Goal: Task Accomplishment & Management: Complete application form

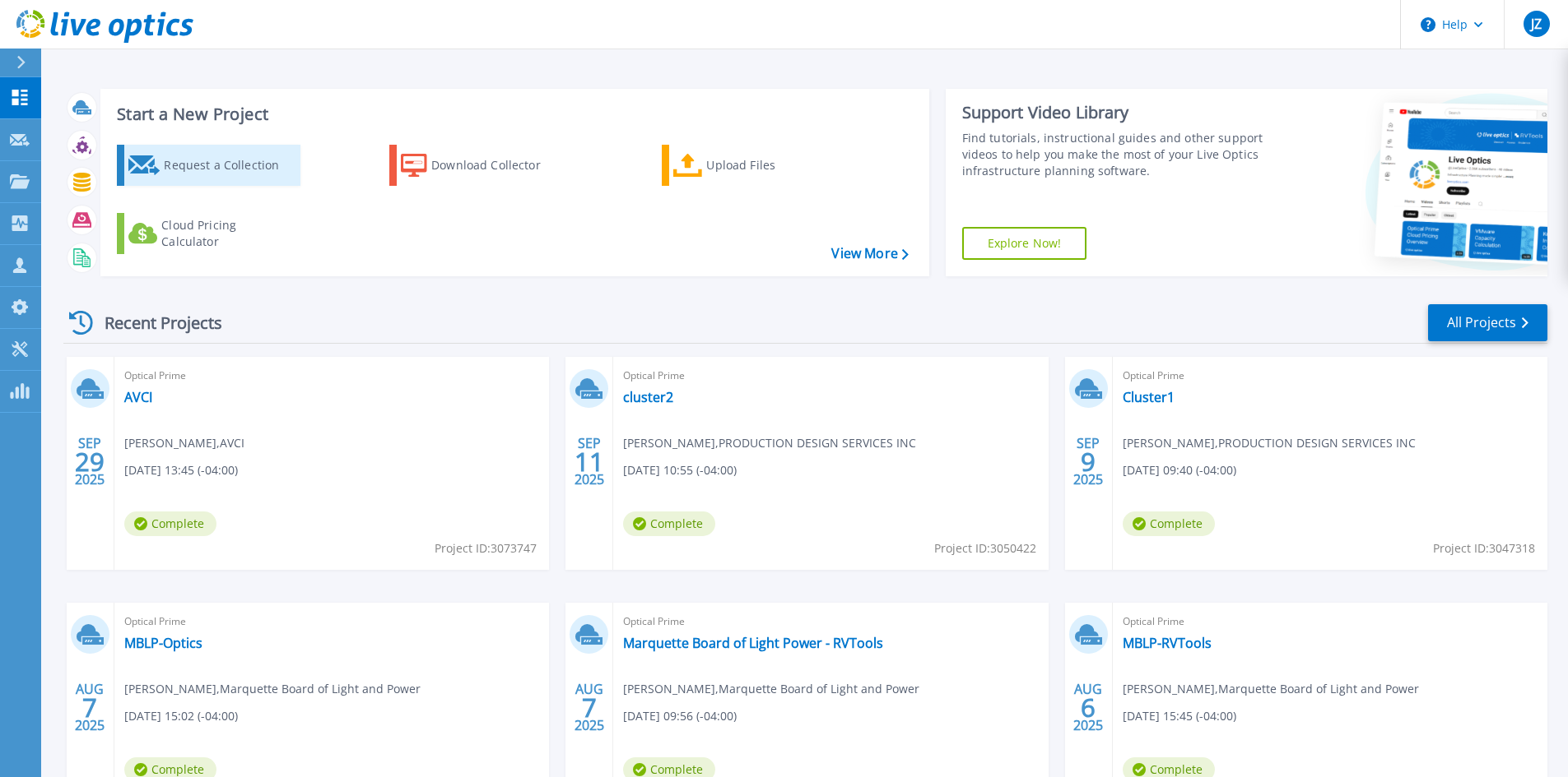
click at [202, 167] on div "Request a Collection" at bounding box center [229, 165] width 132 height 33
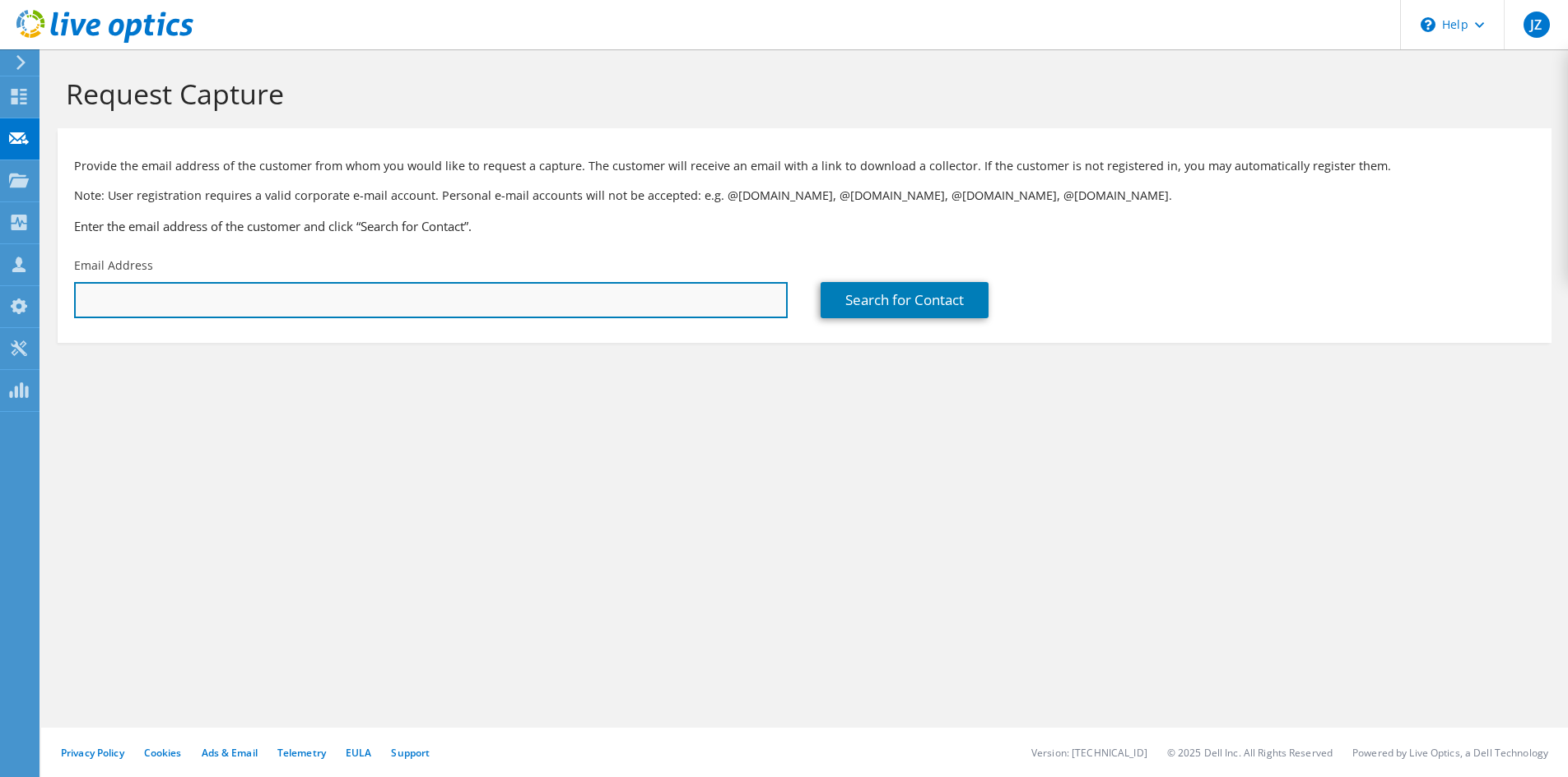
click at [347, 306] on input "text" at bounding box center [430, 300] width 714 height 36
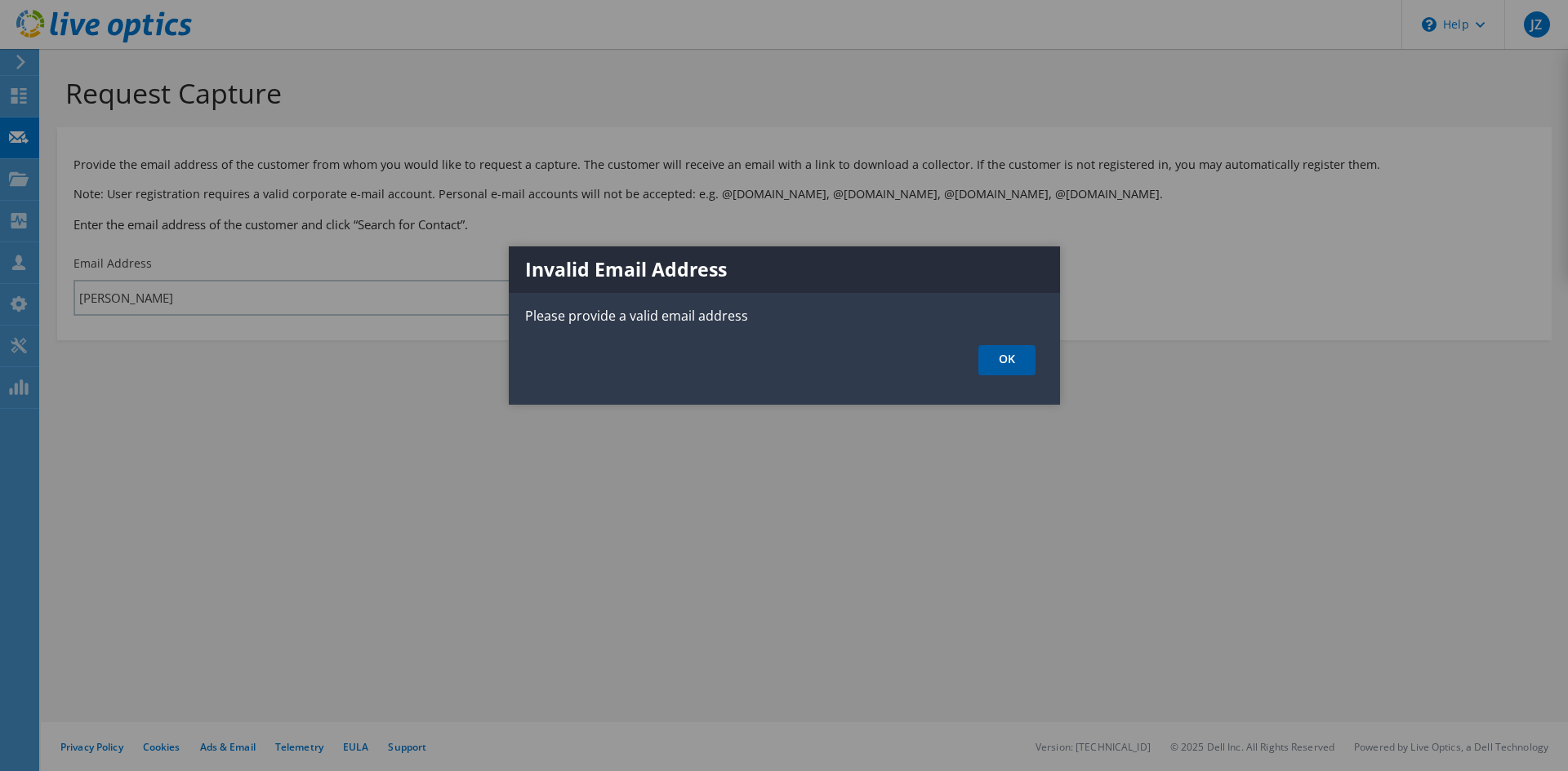
click at [1008, 369] on link "OK" at bounding box center [1007, 360] width 58 height 31
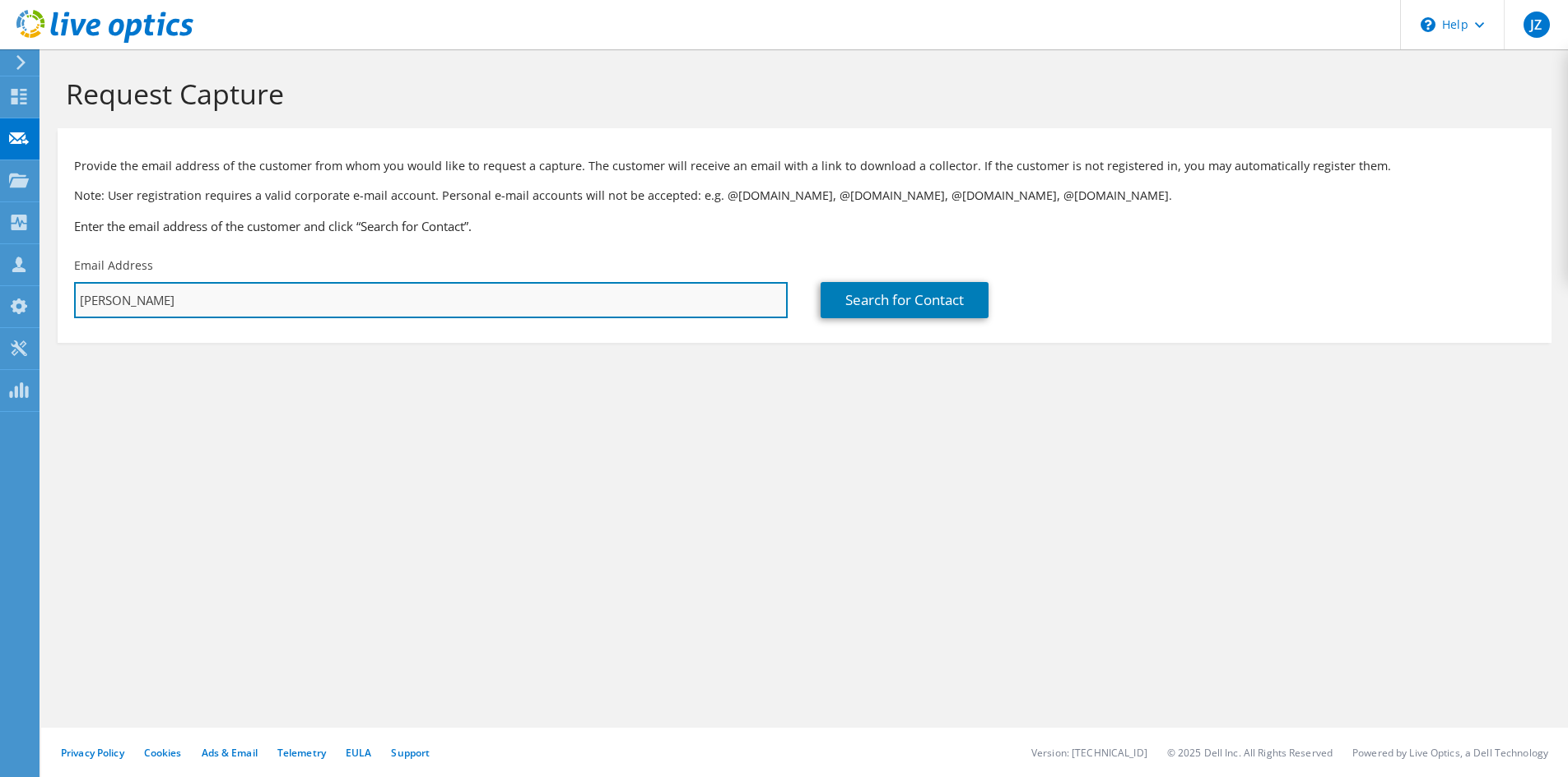
click at [462, 290] on input "[PERSON_NAME]" at bounding box center [430, 300] width 714 height 36
type input "a"
paste input "[EMAIL_ADDRESS][DOMAIN_NAME]"
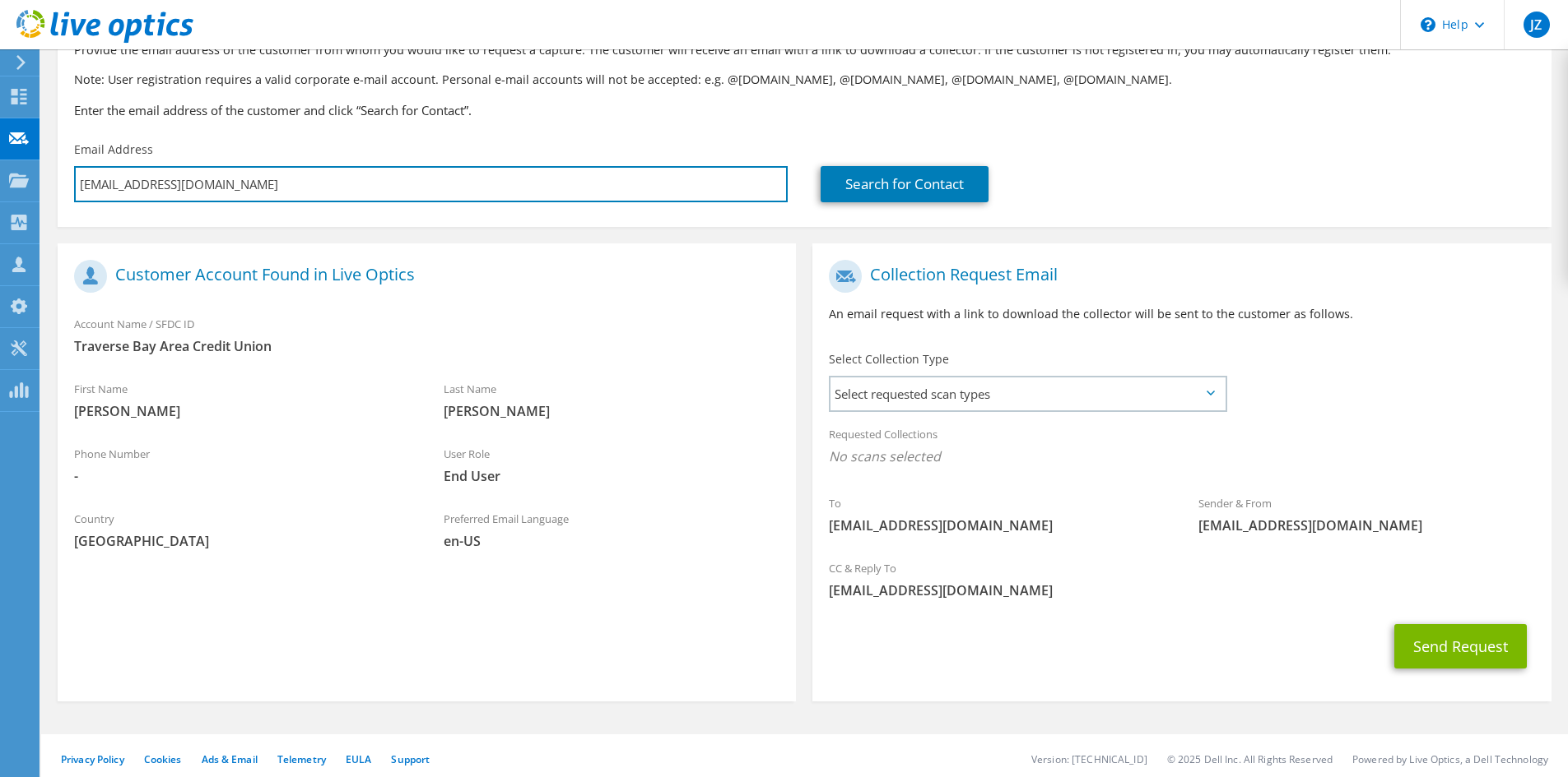
scroll to position [116, 0]
type input "[EMAIL_ADDRESS][DOMAIN_NAME]"
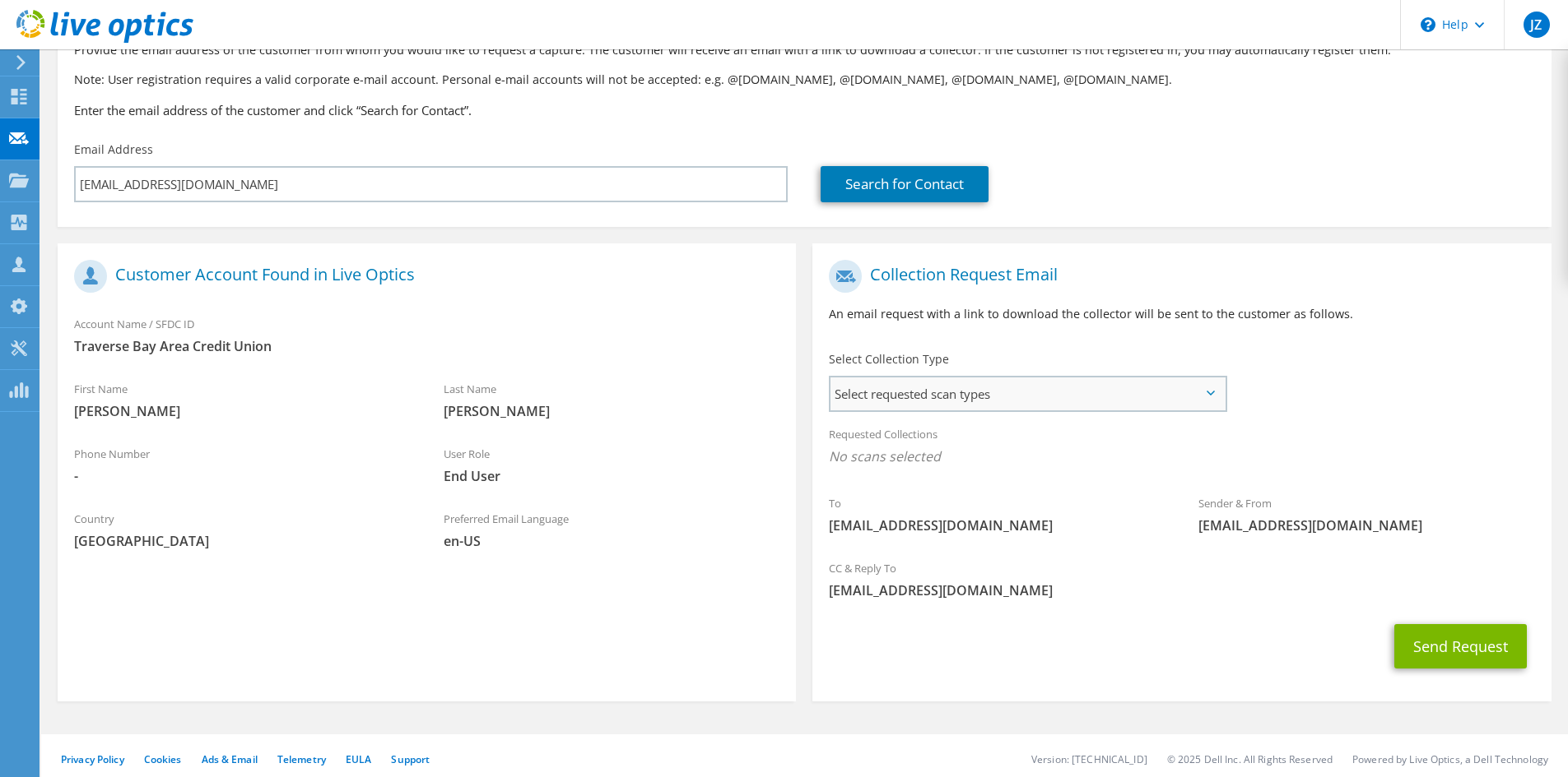
click at [1215, 394] on span "Select requested scan types" at bounding box center [1027, 394] width 394 height 33
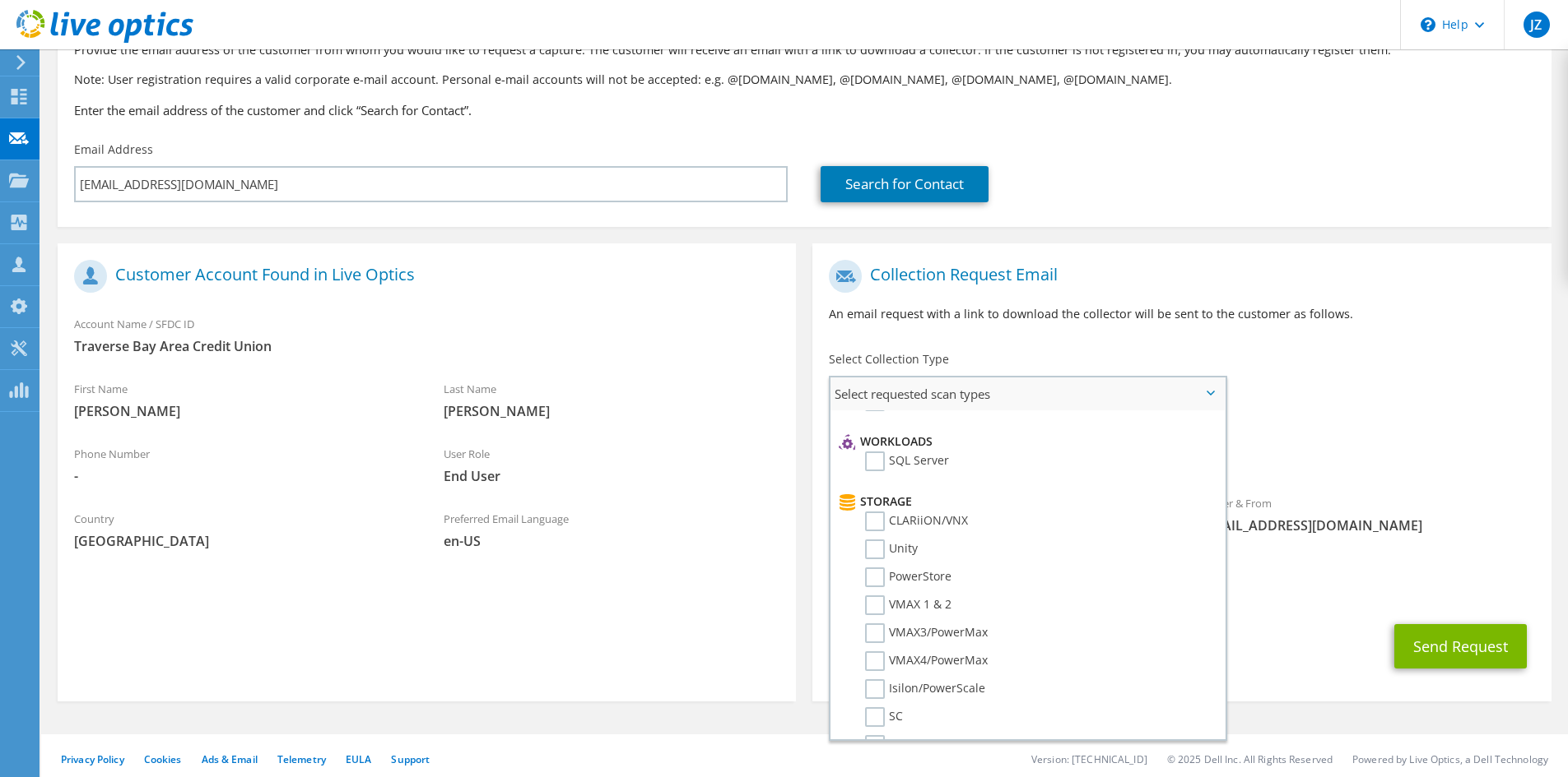
scroll to position [0, 0]
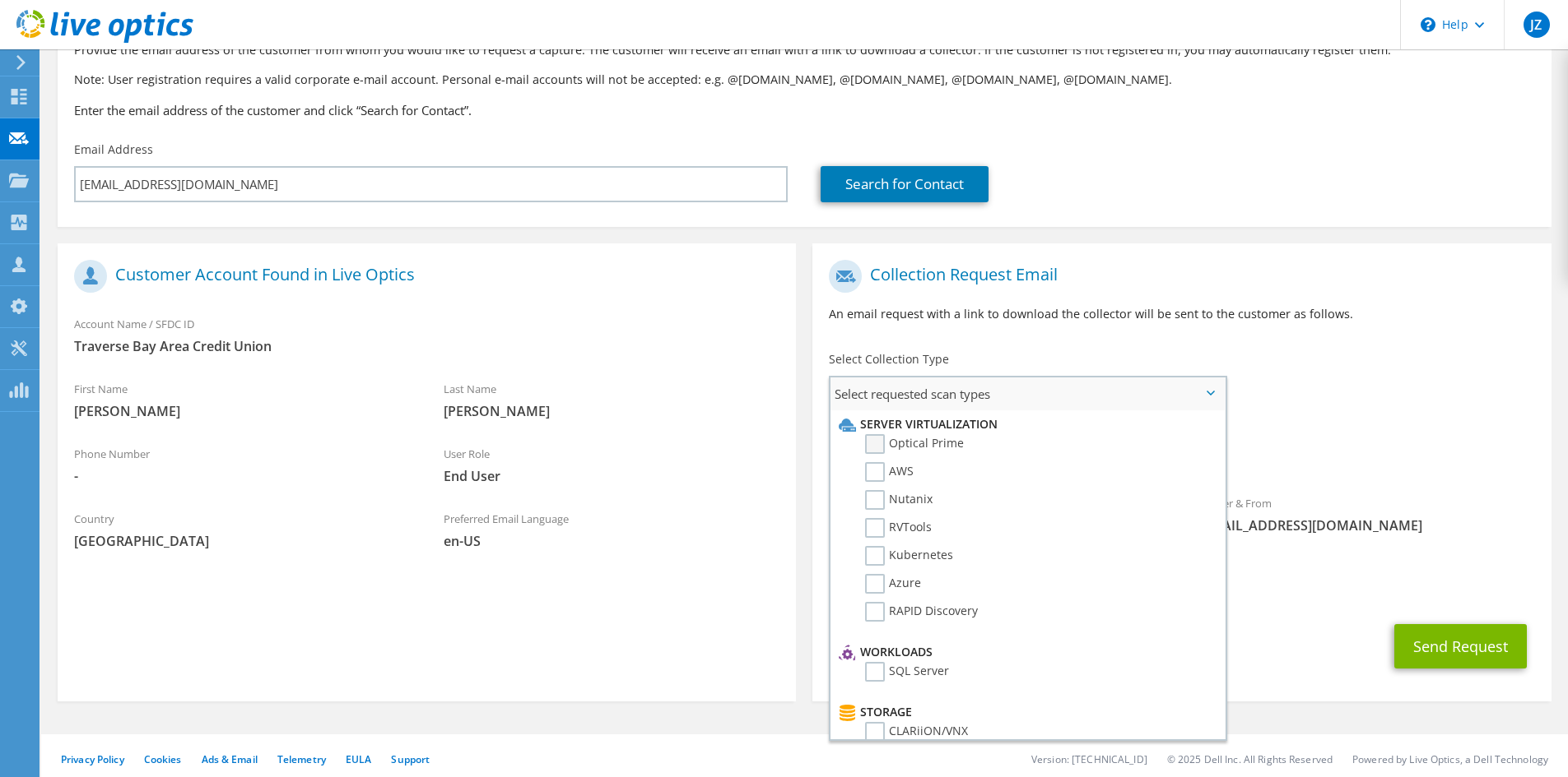
click at [878, 450] on label "Optical Prime" at bounding box center [914, 443] width 99 height 20
click at [0, 0] on input "Optical Prime" at bounding box center [0, 0] width 0 height 0
click at [875, 587] on label "Azure" at bounding box center [893, 583] width 56 height 20
click at [0, 0] on input "Azure" at bounding box center [0, 0] width 0 height 0
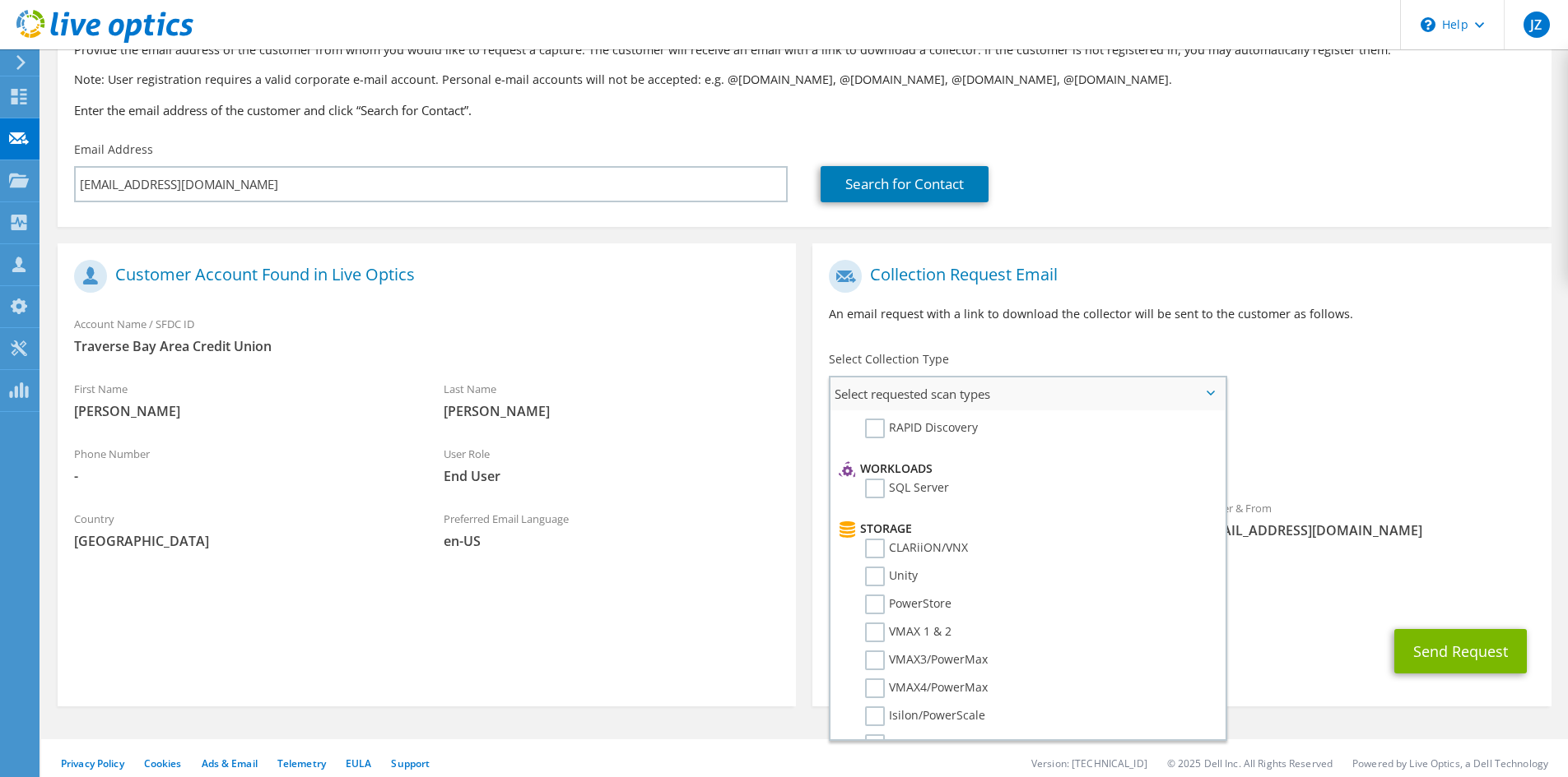
scroll to position [288, 0]
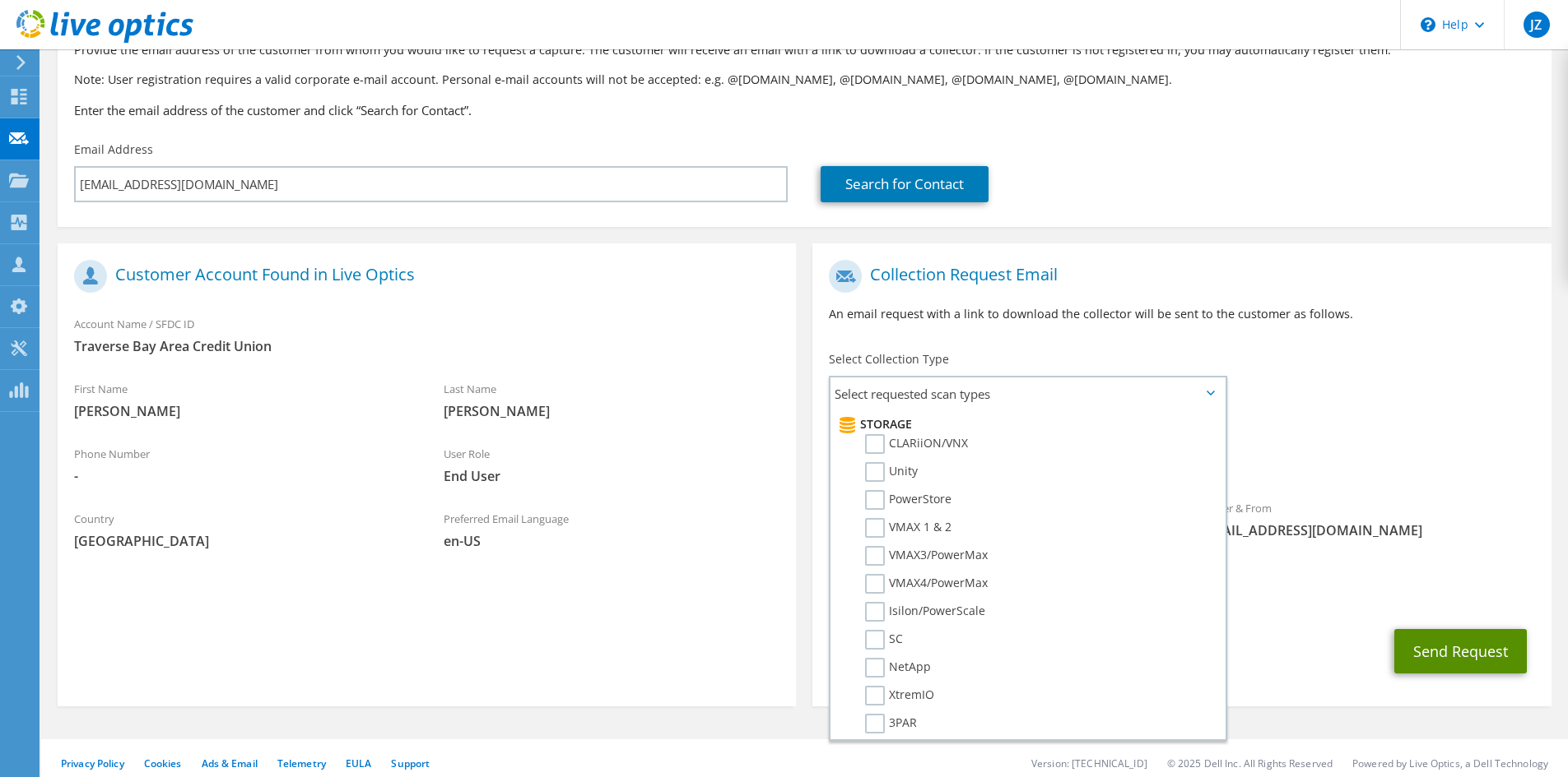
click at [1471, 645] on button "Send Request" at bounding box center [1460, 651] width 133 height 44
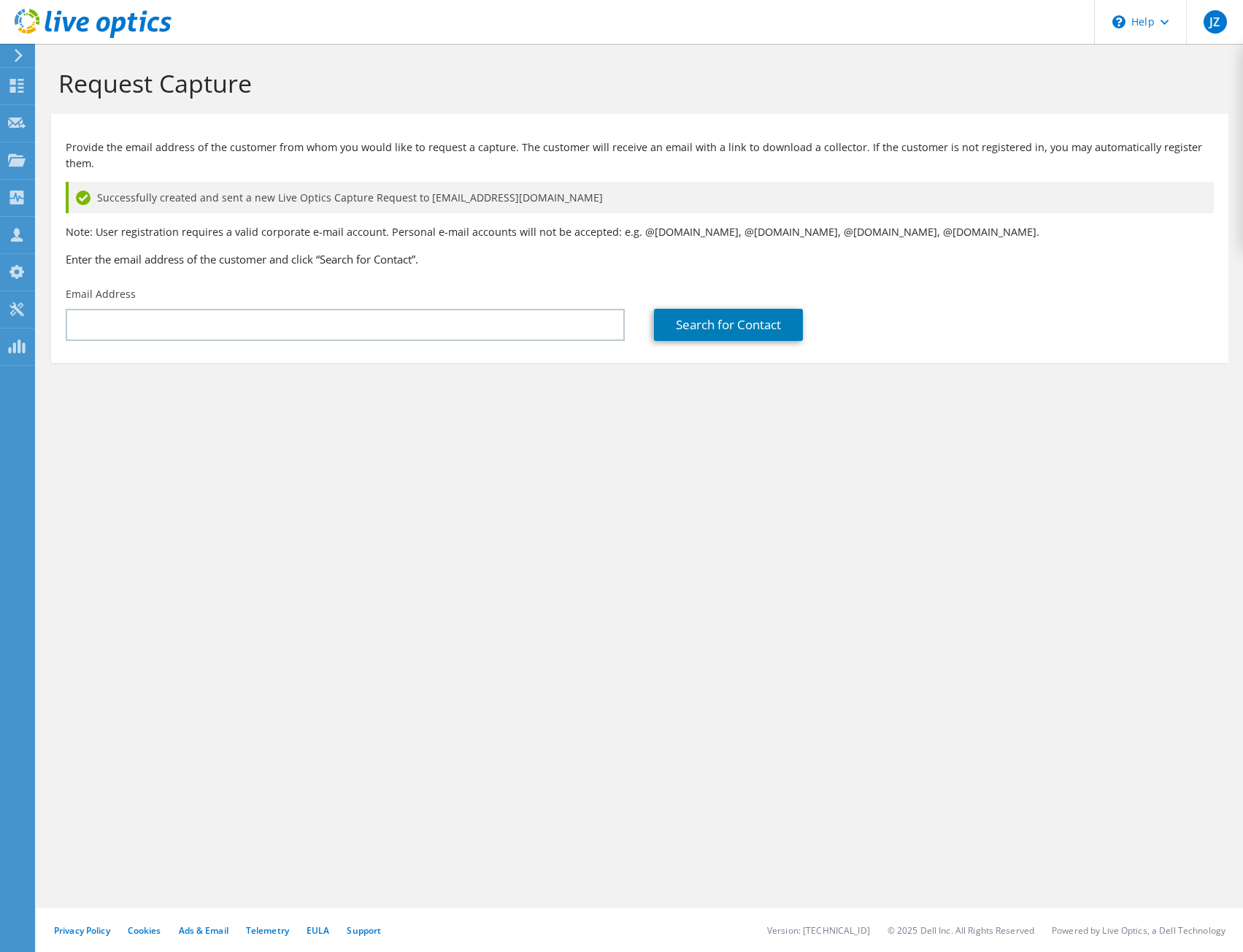
drag, startPoint x: 626, startPoint y: 737, endPoint x: 617, endPoint y: 734, distance: 9.5
click at [623, 689] on div "Request Capture Provide the email address of the customer from whom you would l…" at bounding box center [640, 498] width 1206 height 908
